Goal: Check status

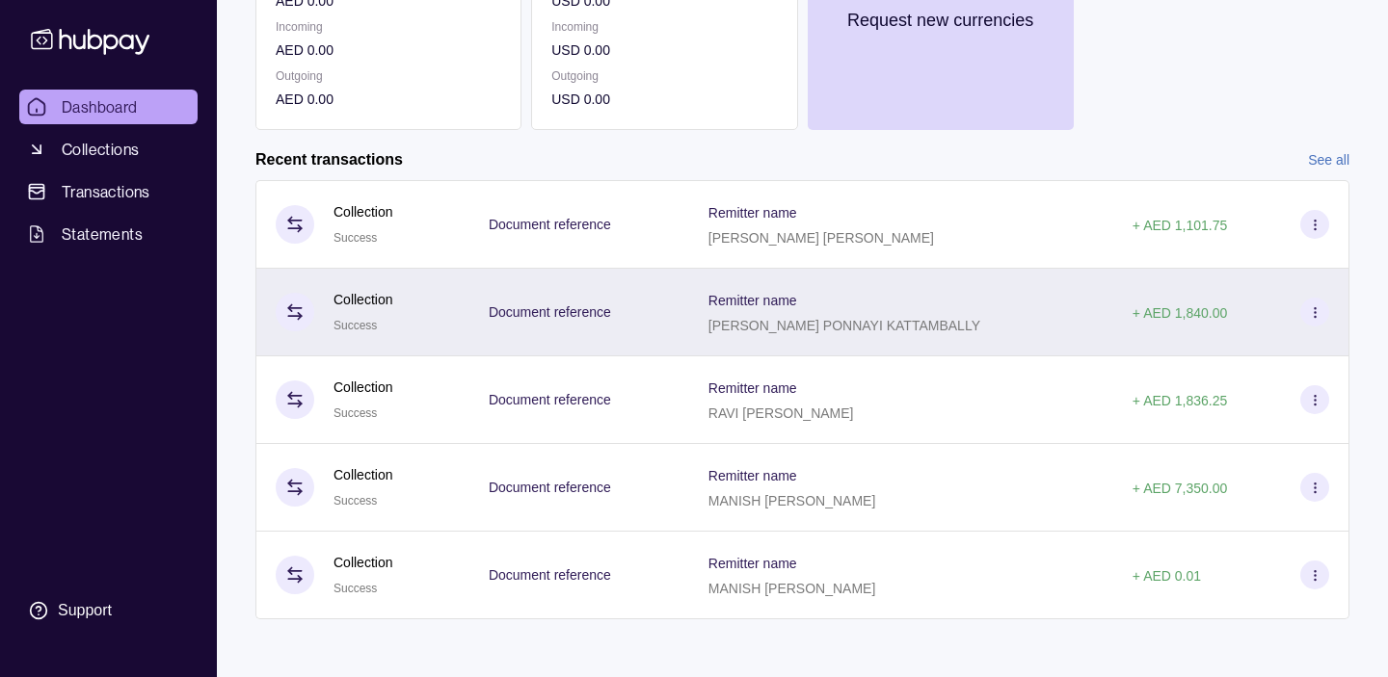
scroll to position [348, 0]
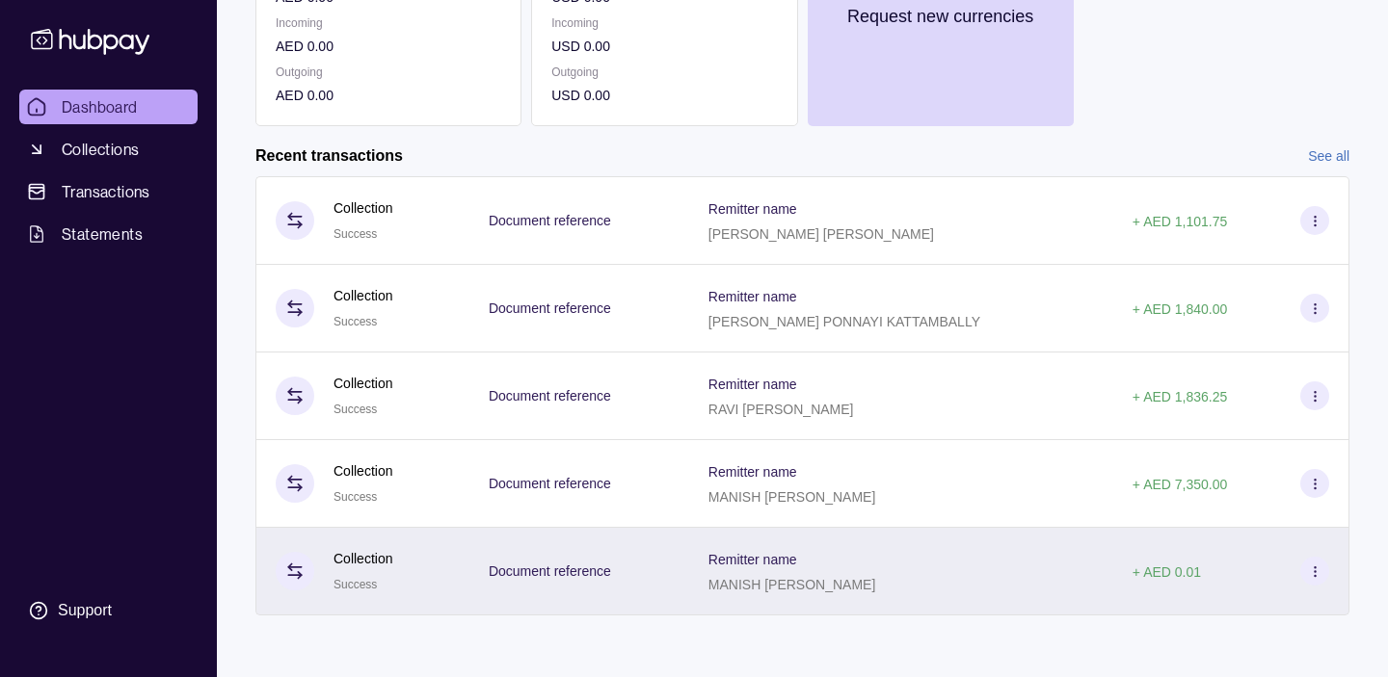
click at [1311, 570] on icon at bounding box center [1315, 572] width 14 height 14
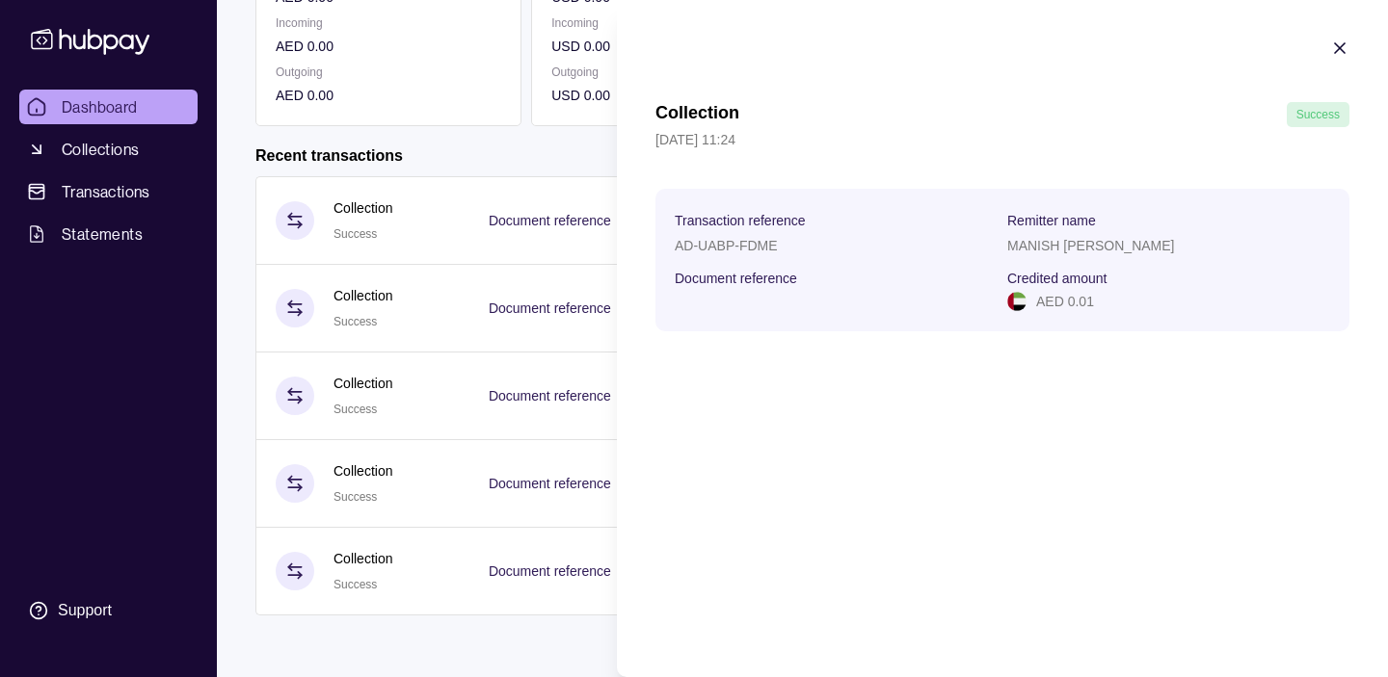
click at [551, 643] on html "Dashboard Collections Transactions Statements Support G Hello, [PERSON_NAME] Do…" at bounding box center [694, 164] width 1388 height 1025
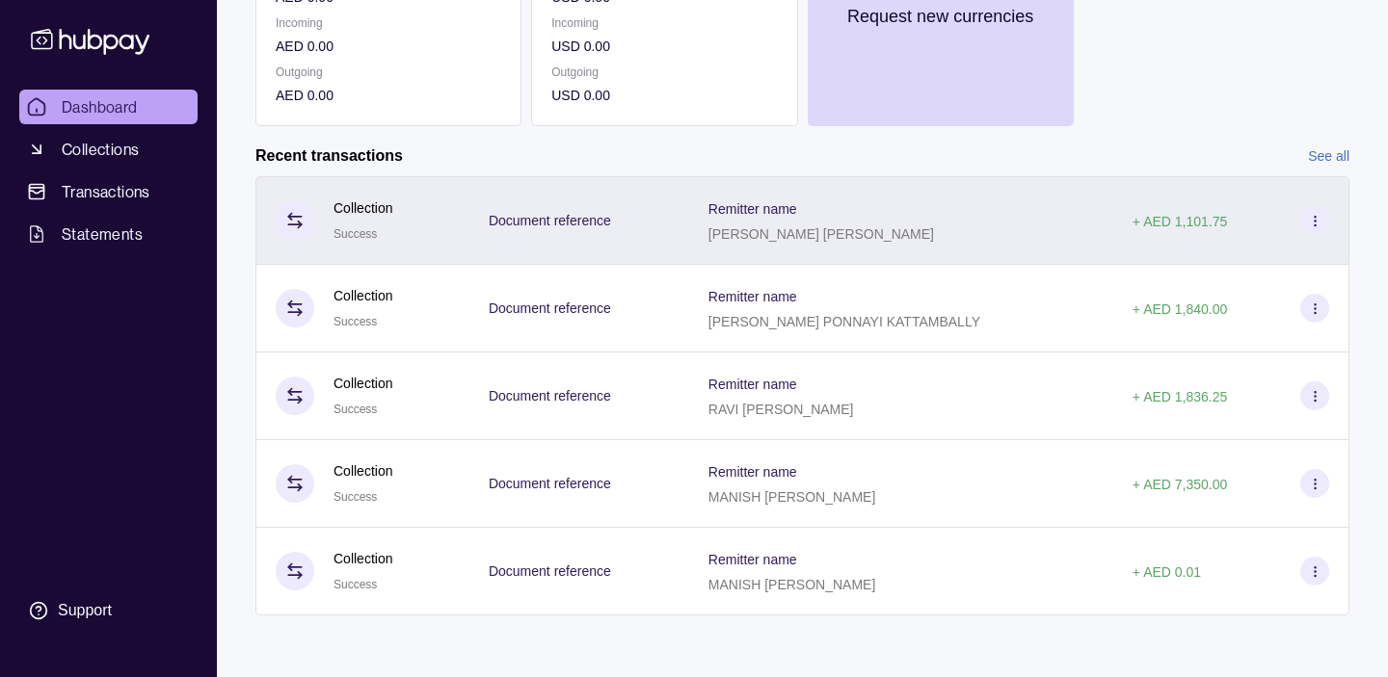
click at [705, 222] on div "Remitter name [PERSON_NAME] [PERSON_NAME]" at bounding box center [901, 220] width 424 height 89
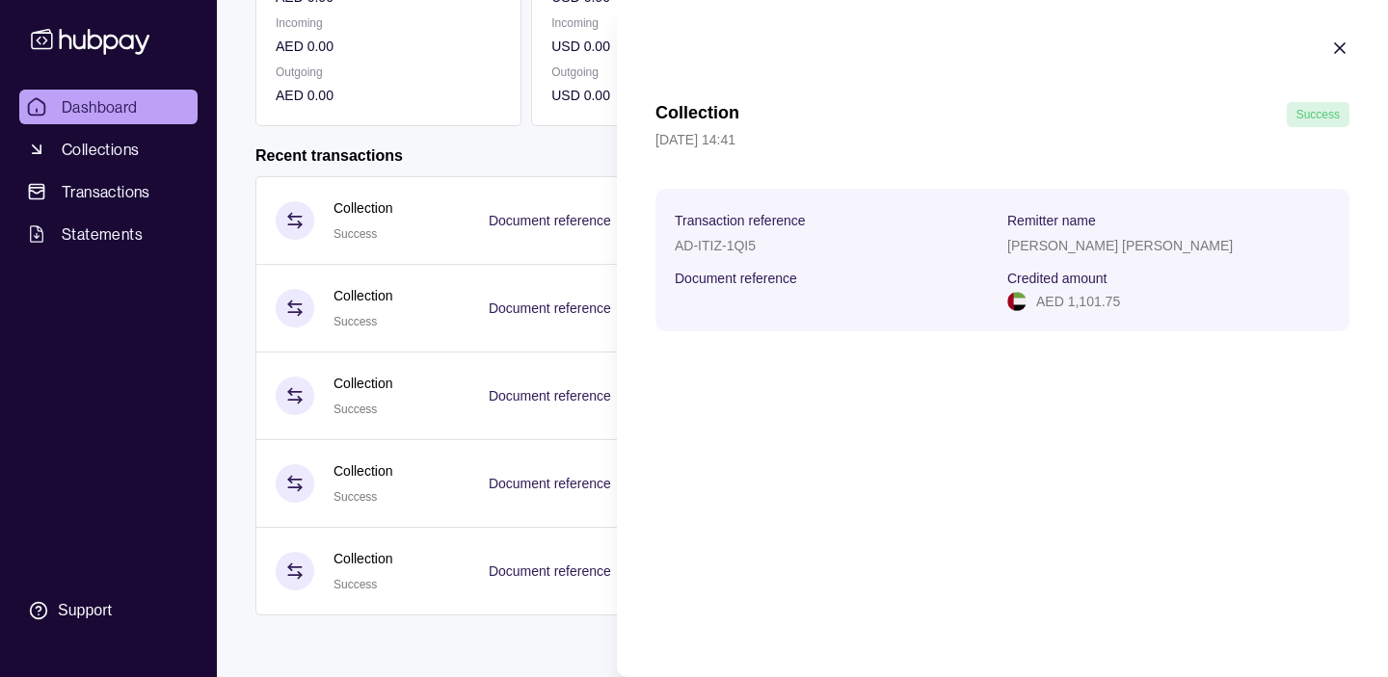
drag, startPoint x: 1006, startPoint y: 243, endPoint x: 1285, endPoint y: 244, distance: 279.5
click at [1285, 244] on div "[PERSON_NAME] [PERSON_NAME]" at bounding box center [1168, 244] width 323 height 23
copy p "[PERSON_NAME] [PERSON_NAME]"
click at [1341, 49] on icon "button" at bounding box center [1340, 48] width 10 height 10
